Goal: Information Seeking & Learning: Learn about a topic

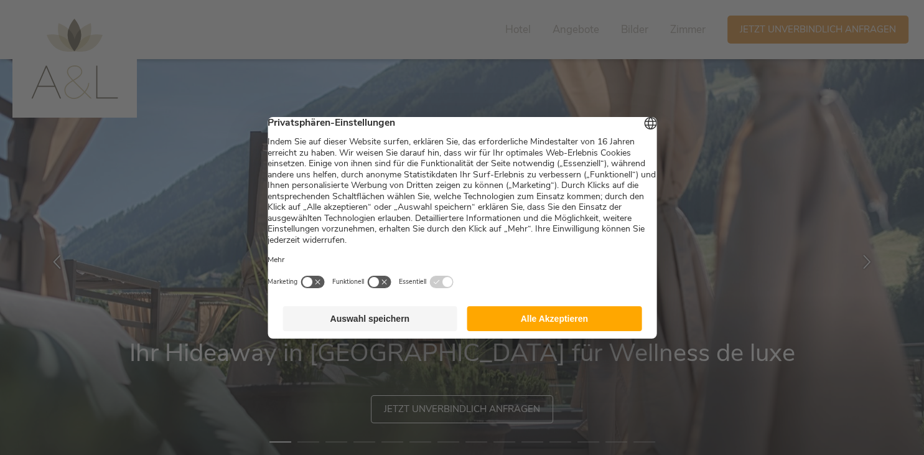
click at [404, 324] on button "Auswahl speichern" at bounding box center [369, 318] width 175 height 25
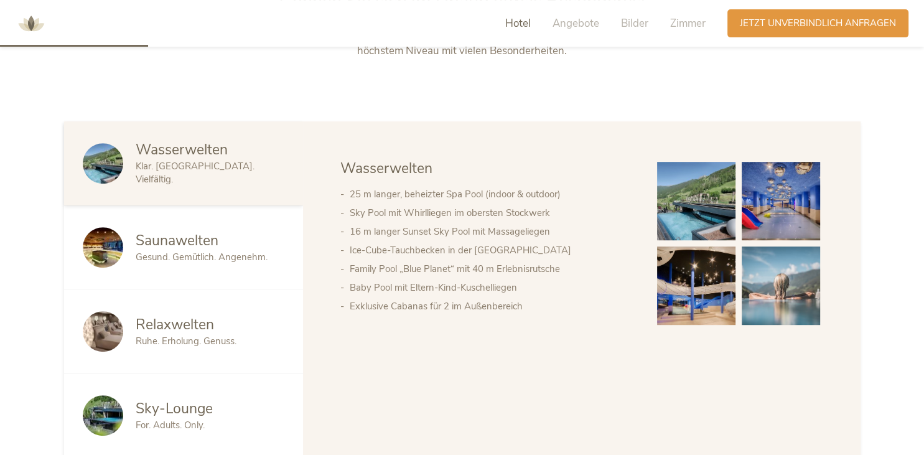
scroll to position [612, 0]
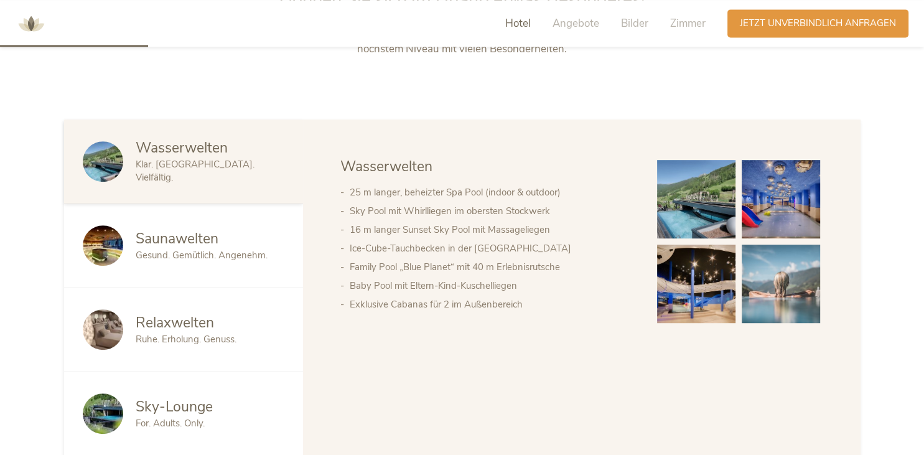
click at [112, 233] on img at bounding box center [103, 245] width 40 height 40
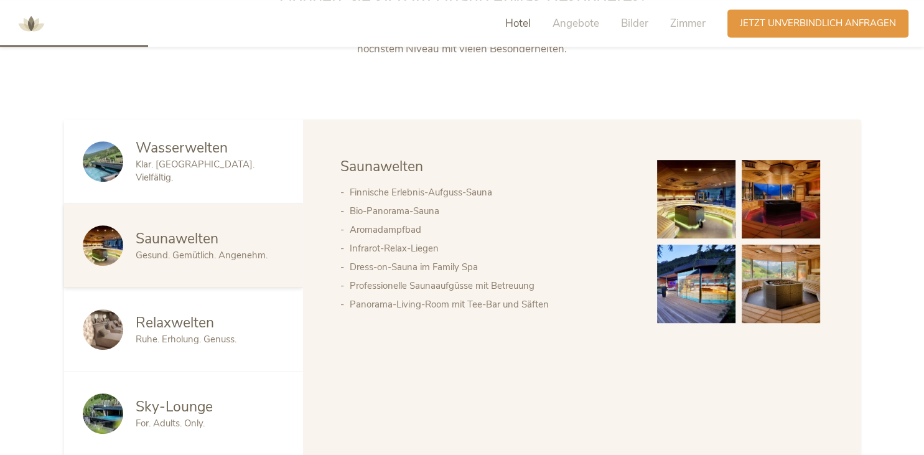
click at [175, 192] on div "Wasserwelten Klar. [GEOGRAPHIC_DATA]. Vielfältig." at bounding box center [183, 161] width 239 height 84
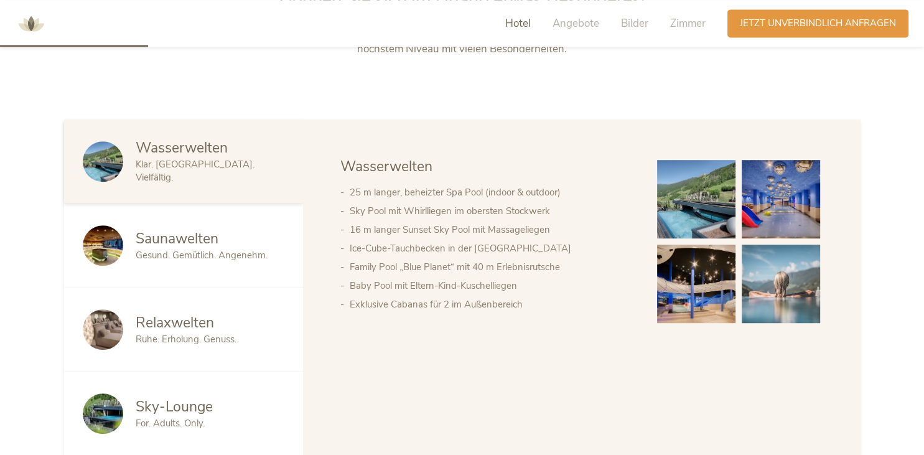
click at [170, 348] on div "Relaxwelten Ruhe. Erholung. Genuss." at bounding box center [183, 329] width 239 height 84
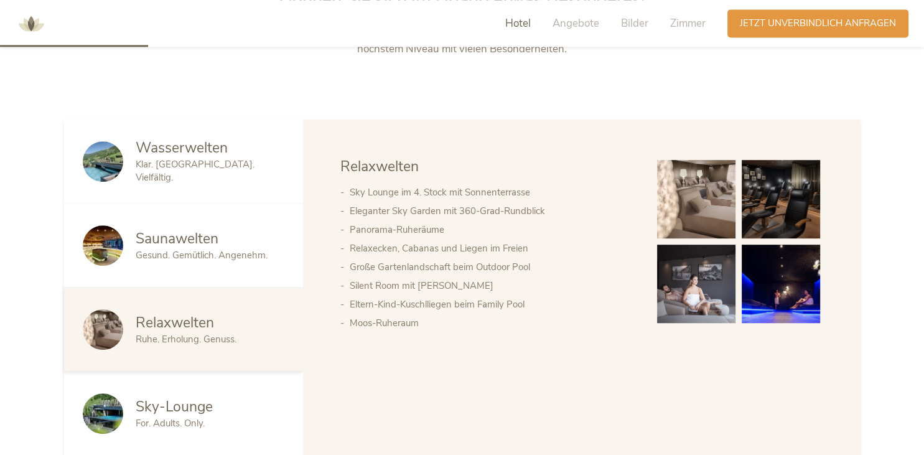
click at [221, 174] on span "Klar. [GEOGRAPHIC_DATA]. Vielfältig." at bounding box center [195, 171] width 119 height 26
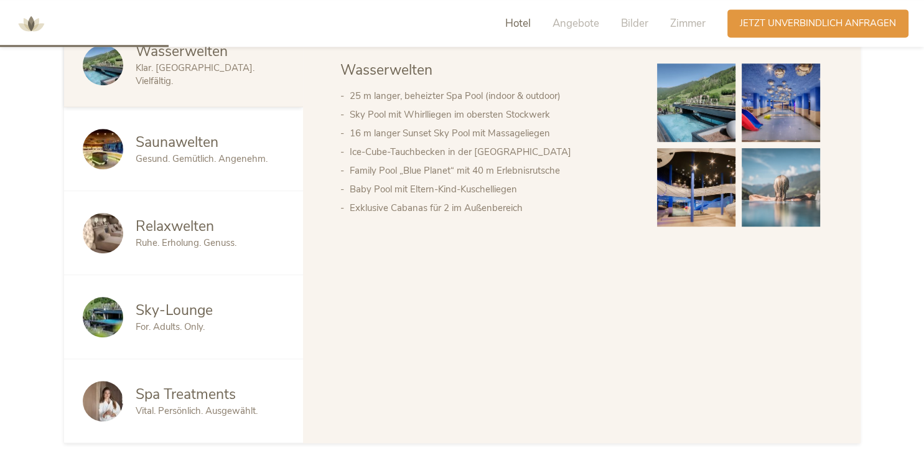
scroll to position [715, 0]
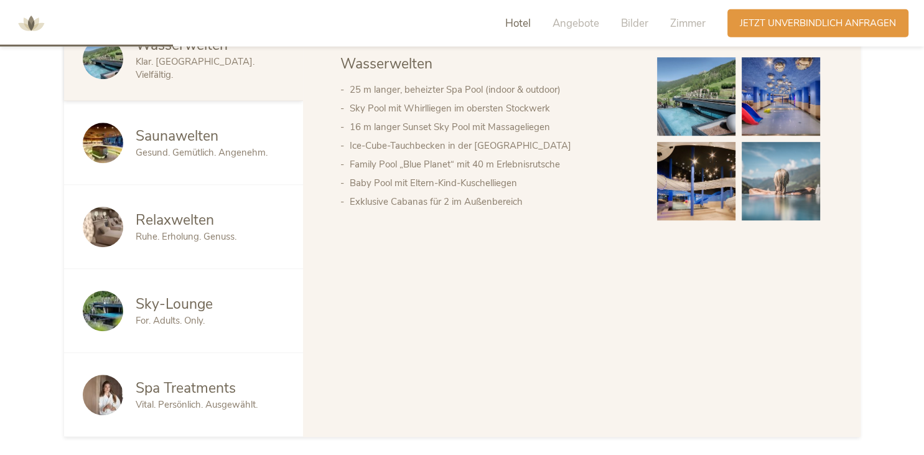
click at [215, 134] on span "Saunawelten" at bounding box center [177, 135] width 83 height 19
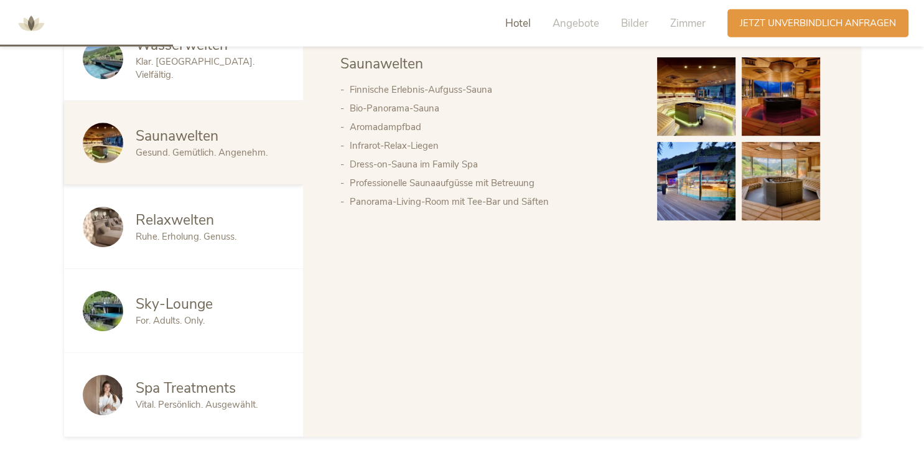
click at [233, 82] on div "Wasserwelten Klar. [GEOGRAPHIC_DATA]. Vielfältig." at bounding box center [183, 59] width 239 height 84
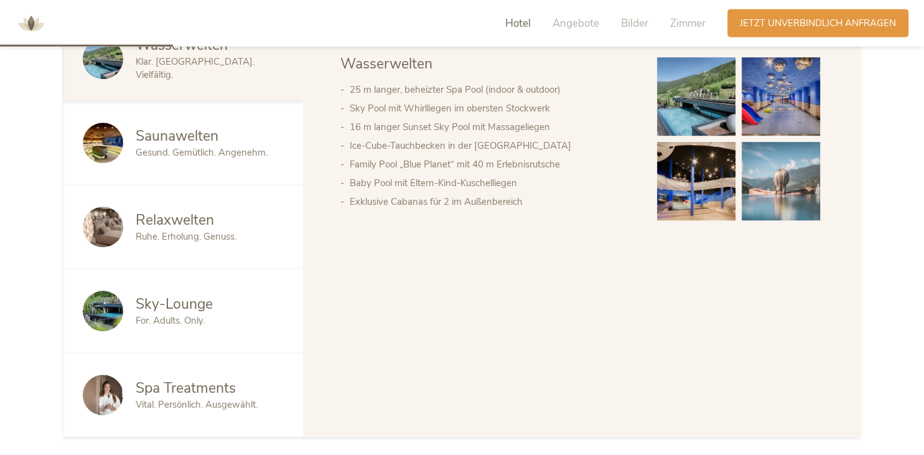
click at [214, 131] on span "Saunawelten" at bounding box center [177, 135] width 83 height 19
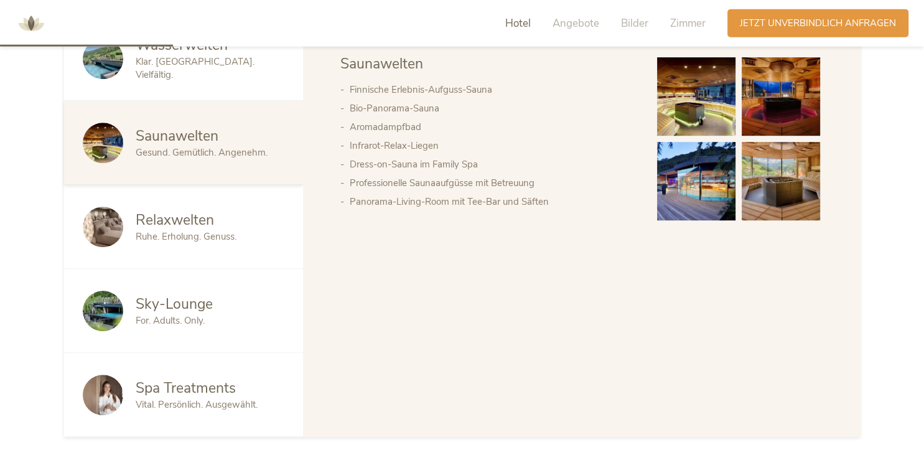
click at [196, 238] on span "Ruhe. Erholung. Genuss." at bounding box center [186, 236] width 101 height 12
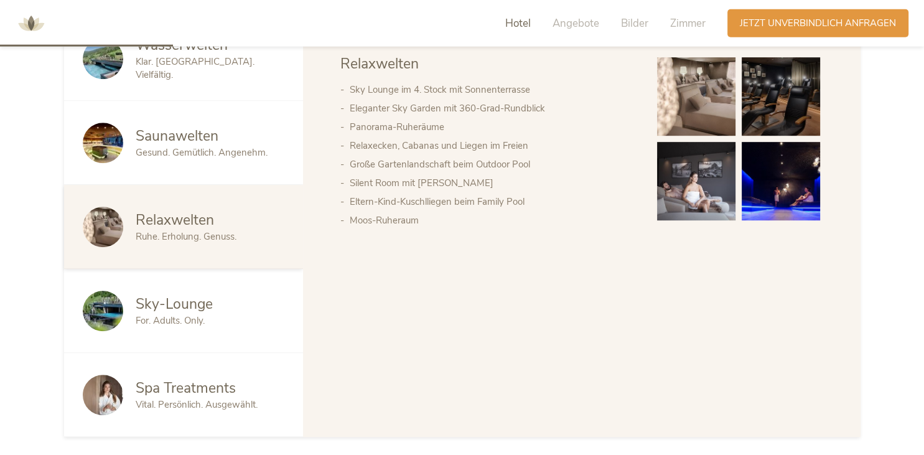
scroll to position [716, 0]
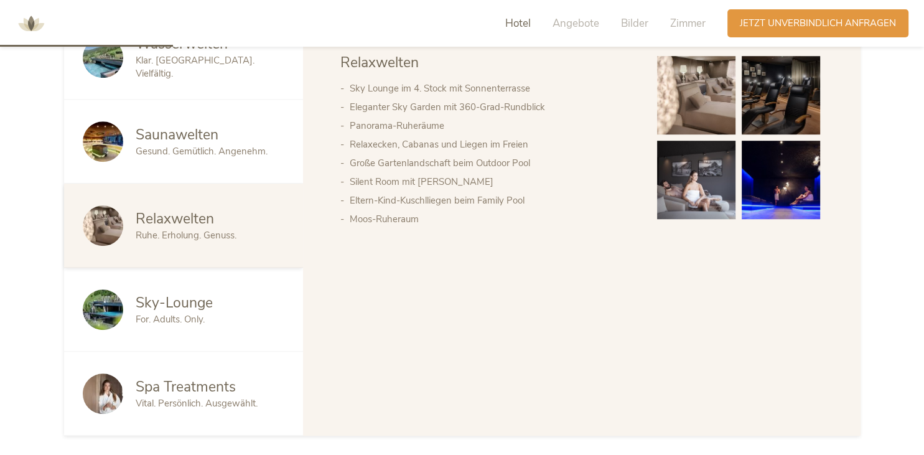
click at [165, 384] on span "Spa Treatments" at bounding box center [186, 386] width 100 height 19
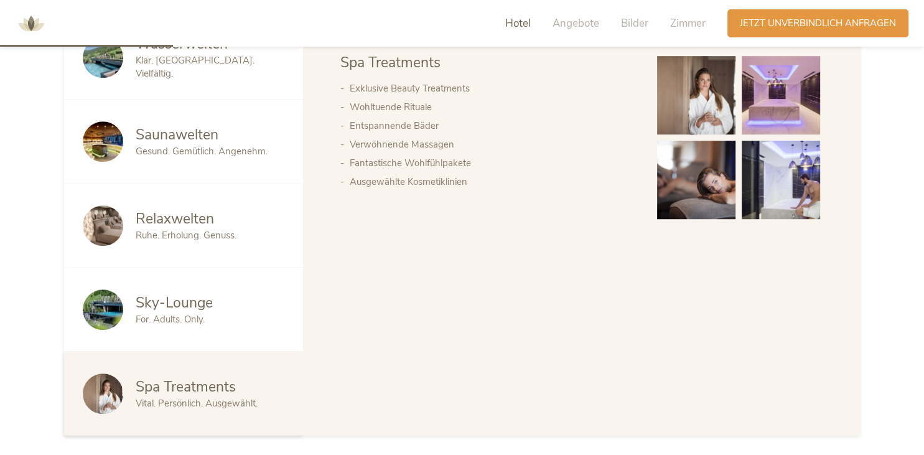
click at [200, 319] on span "For. Adults. Only." at bounding box center [170, 319] width 69 height 12
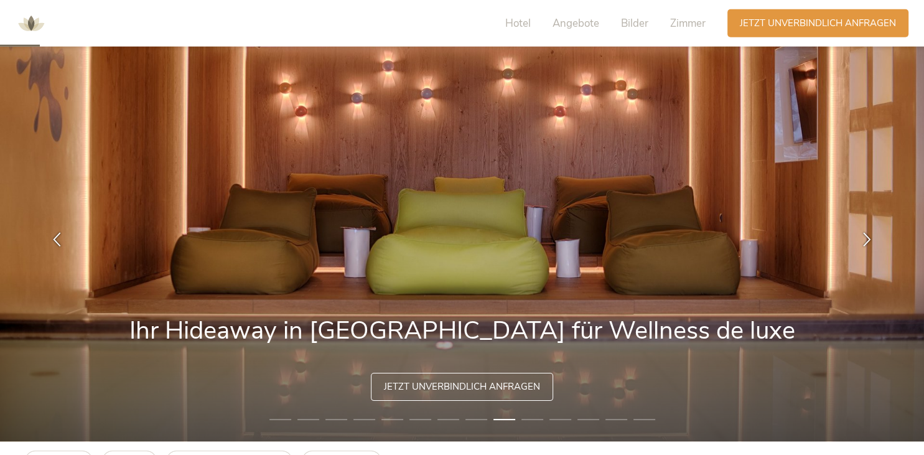
scroll to position [0, 0]
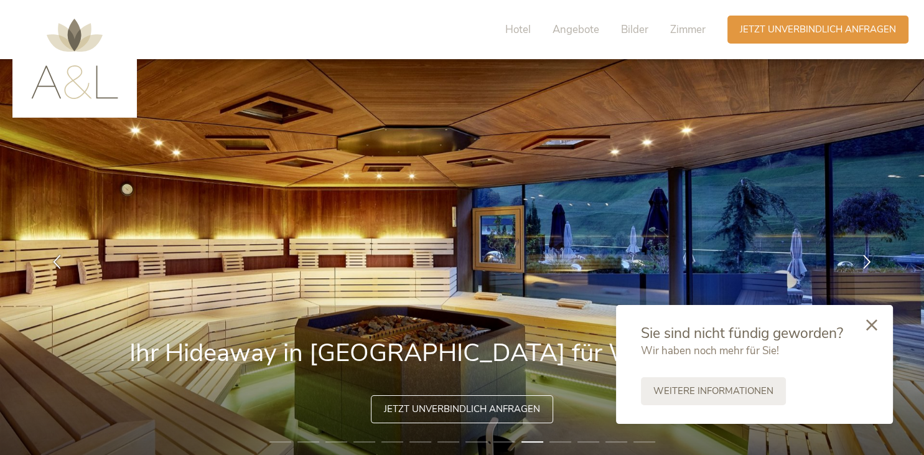
click at [877, 322] on div at bounding box center [871, 326] width 42 height 44
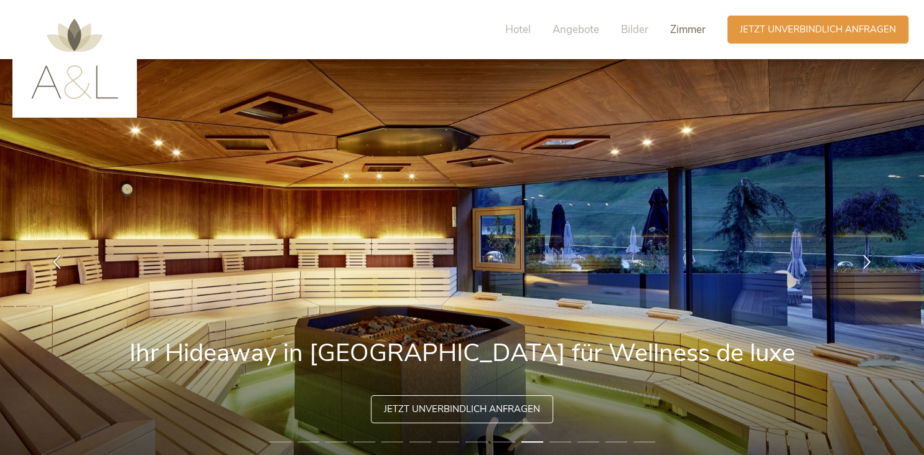
click at [679, 30] on span "Zimmer" at bounding box center [687, 29] width 35 height 14
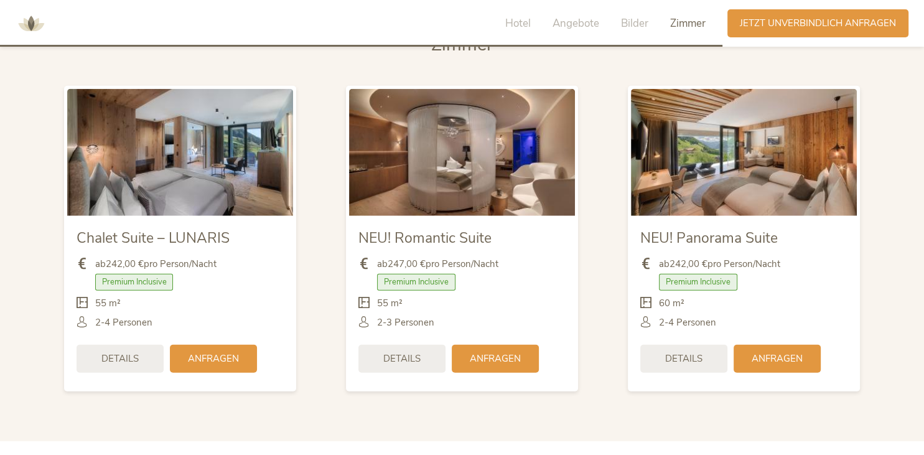
scroll to position [2981, 0]
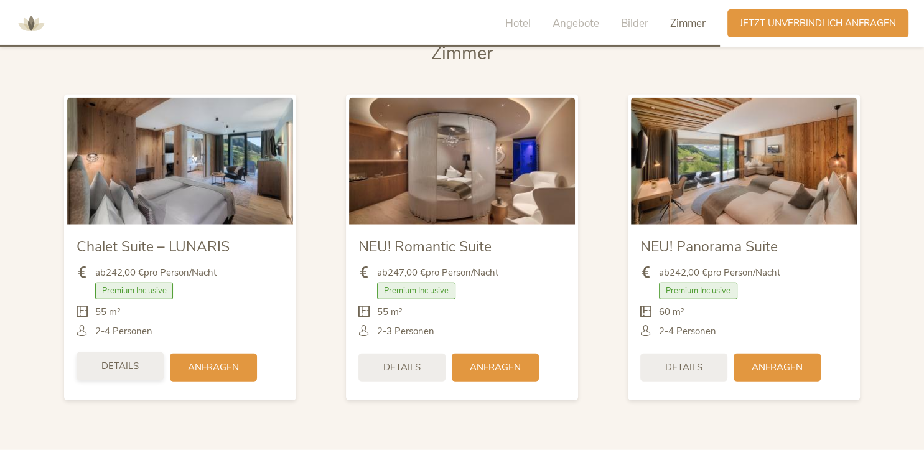
click at [119, 373] on div "Details" at bounding box center [120, 366] width 87 height 28
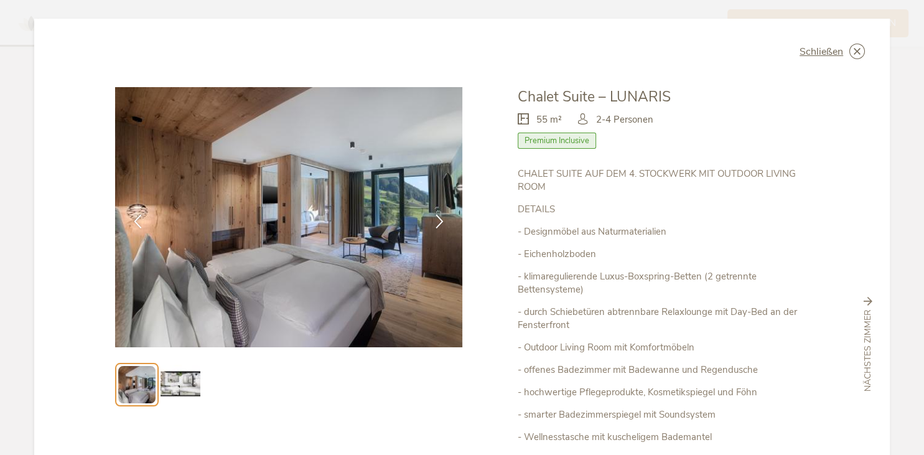
click at [656, 235] on p "- Designmöbel aus Naturmaterialien" at bounding box center [663, 231] width 291 height 13
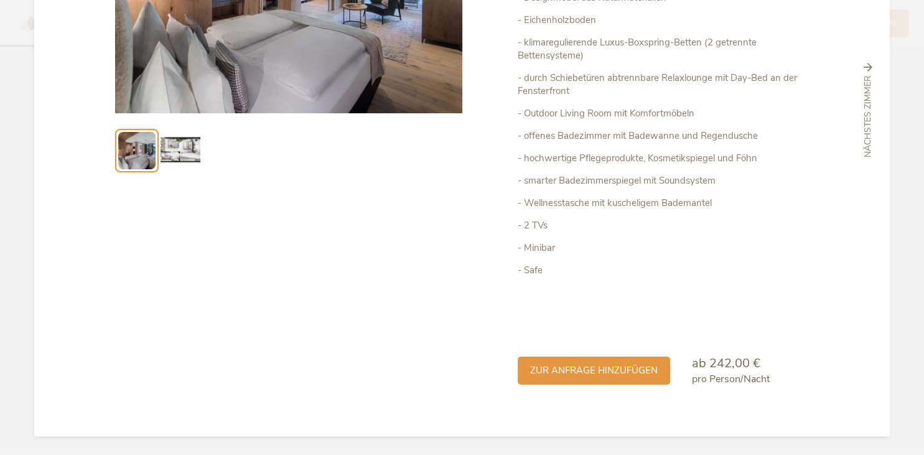
scroll to position [0, 0]
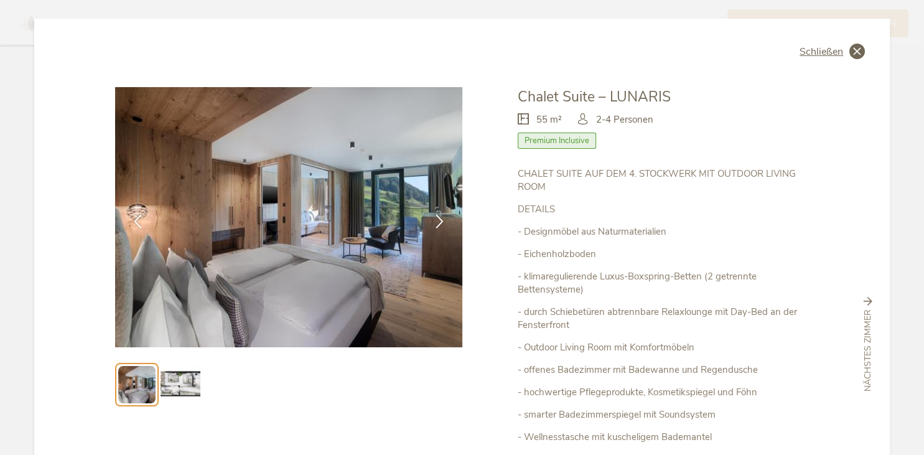
click at [825, 48] on span "Schließen" at bounding box center [821, 52] width 44 height 10
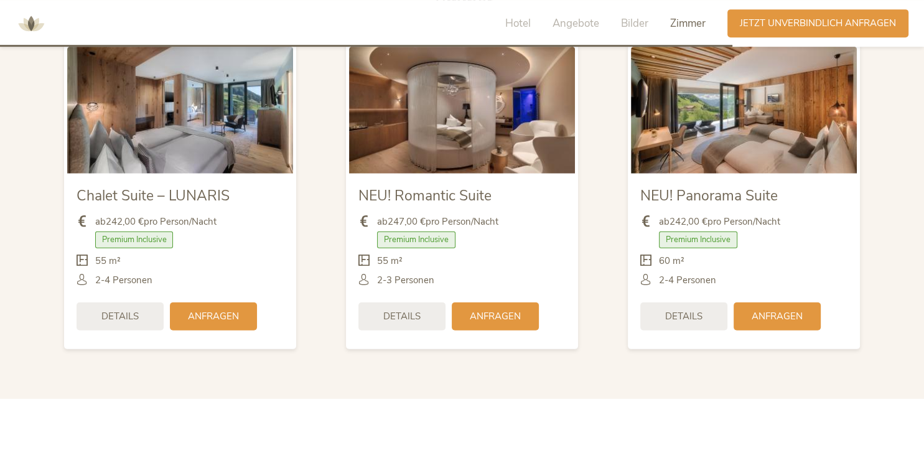
scroll to position [2983, 0]
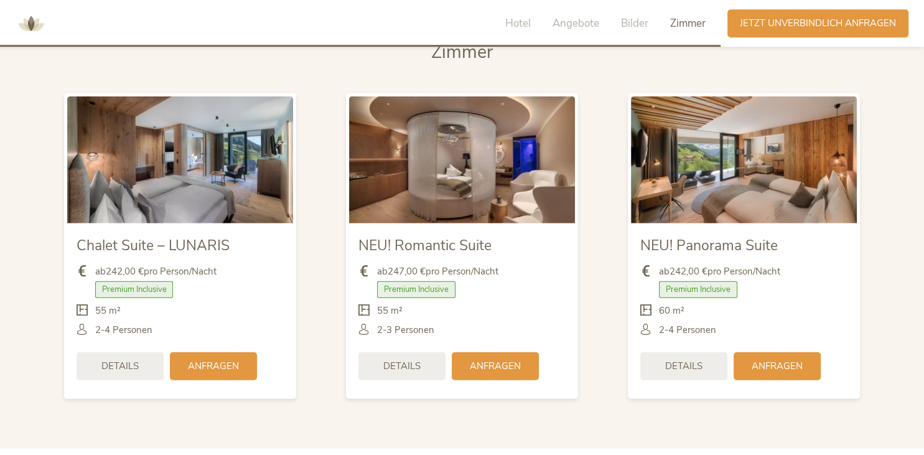
click at [596, 240] on div "NEU! Romantic Suite ab 247,00 € pro Person/Nacht Premium Inclusive" at bounding box center [462, 245] width 282 height 330
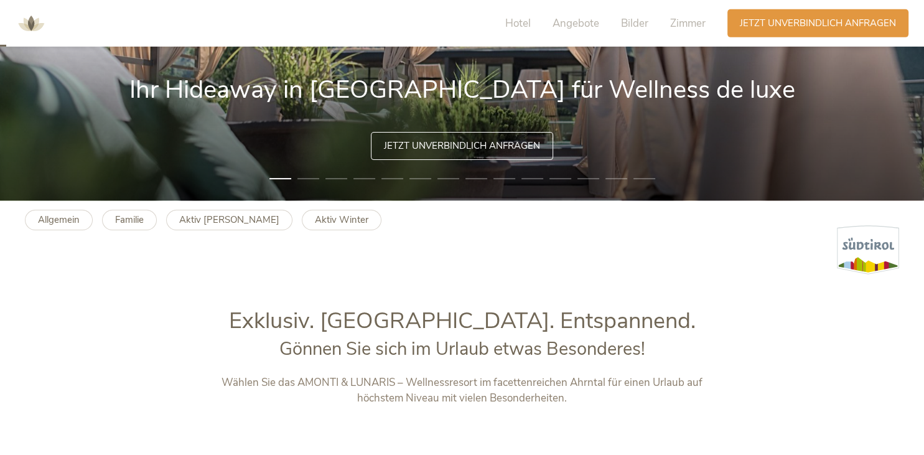
scroll to position [0, 0]
